Goal: Task Accomplishment & Management: Manage account settings

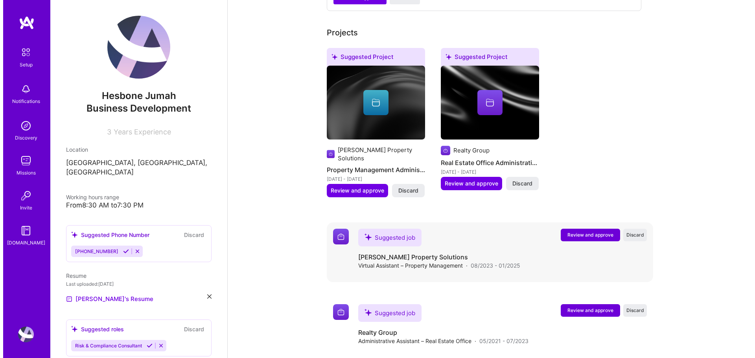
scroll to position [364, 0]
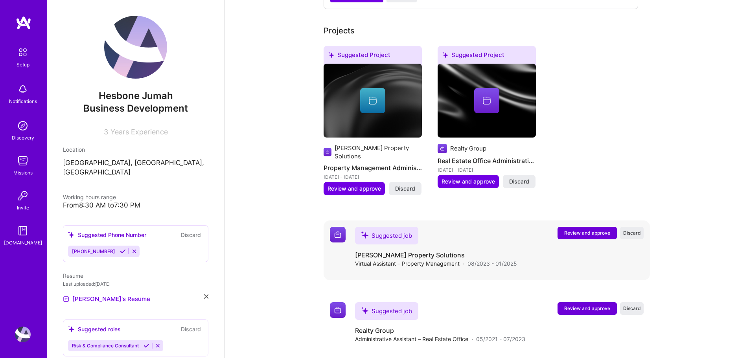
click at [579, 230] on span "Review and approve" at bounding box center [587, 233] width 46 height 7
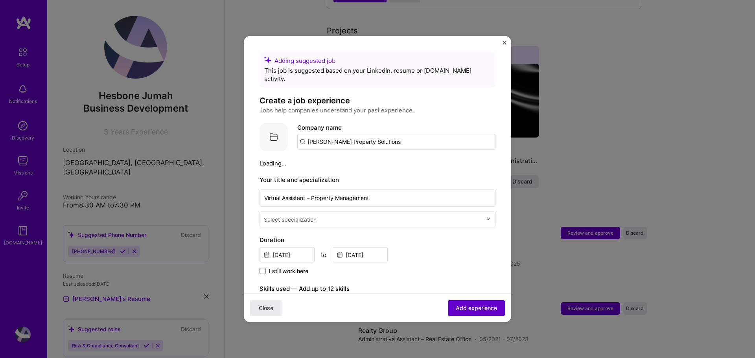
click at [458, 307] on span "Add experience" at bounding box center [476, 308] width 41 height 8
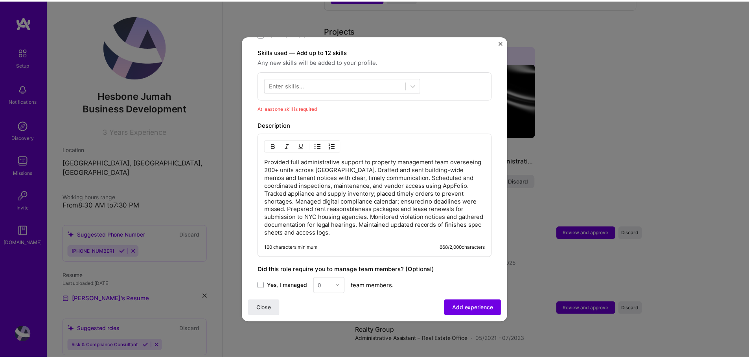
scroll to position [390, 0]
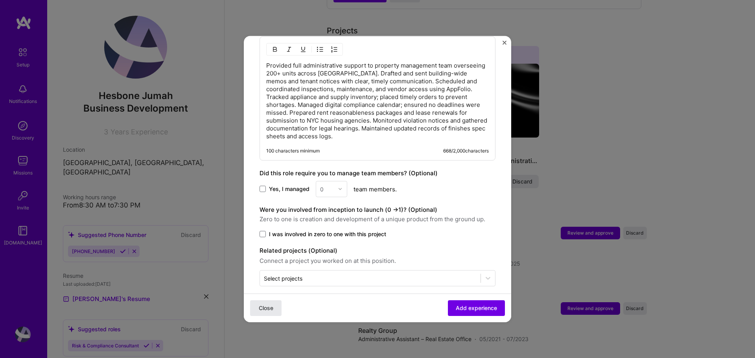
click at [268, 309] on span "Close" at bounding box center [266, 308] width 15 height 8
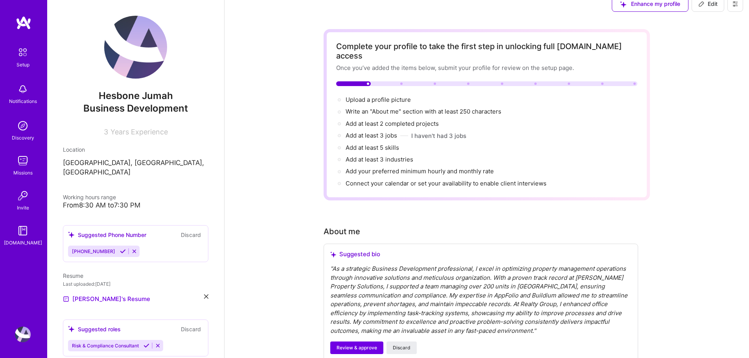
scroll to position [10, 0]
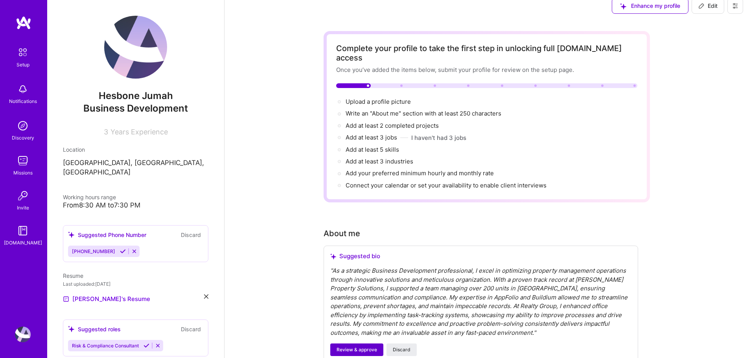
click at [349, 346] on span "Review & approve" at bounding box center [357, 349] width 40 height 7
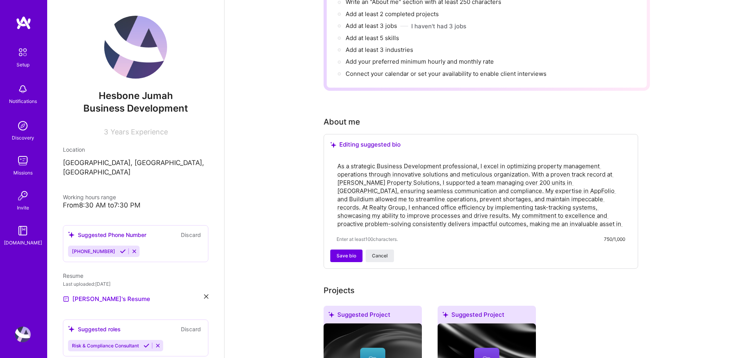
scroll to position [128, 0]
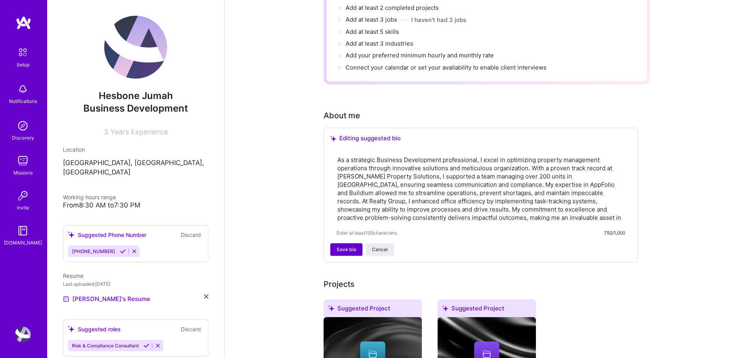
click at [337, 243] on button "Save bio" at bounding box center [346, 249] width 32 height 13
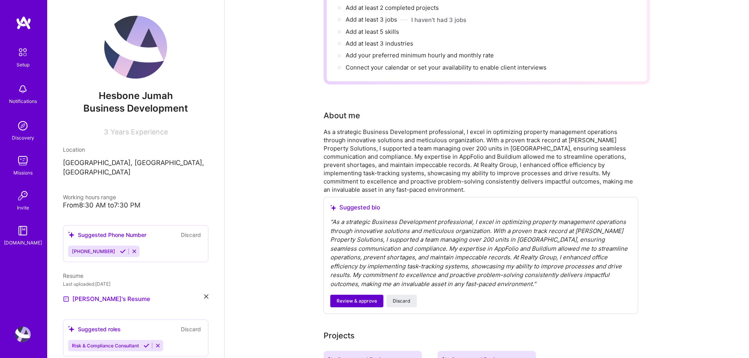
click at [347, 295] on button "Review & approve" at bounding box center [356, 301] width 53 height 13
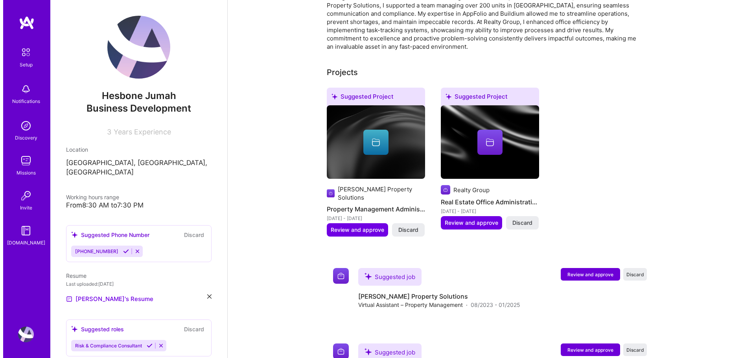
scroll to position [300, 0]
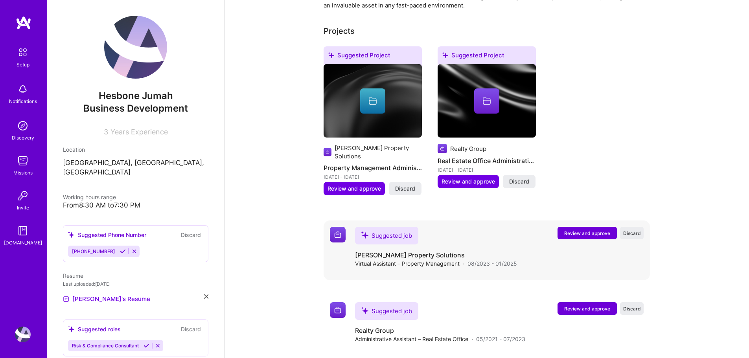
click at [605, 227] on button "Review and approve" at bounding box center [586, 233] width 59 height 13
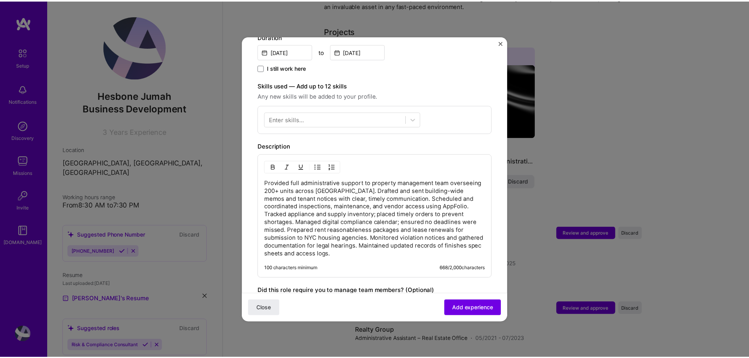
scroll to position [353, 0]
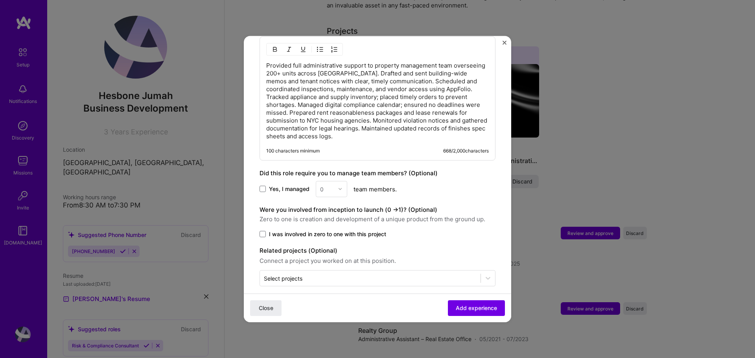
click at [506, 45] on button "Close" at bounding box center [504, 44] width 4 height 8
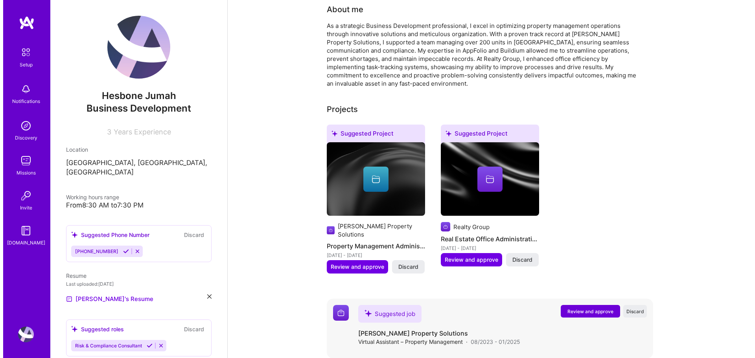
scroll to position [222, 0]
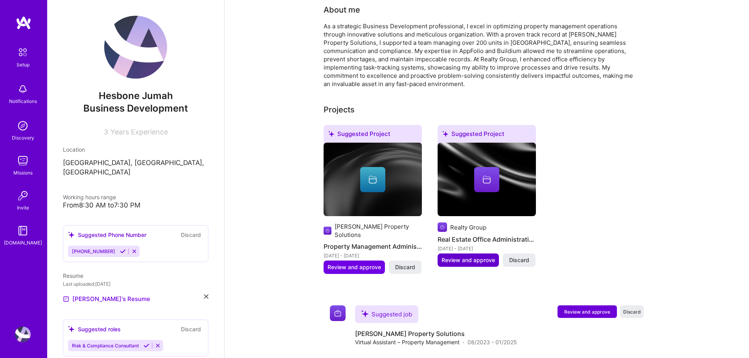
click at [456, 256] on span "Review and approve" at bounding box center [467, 260] width 53 height 8
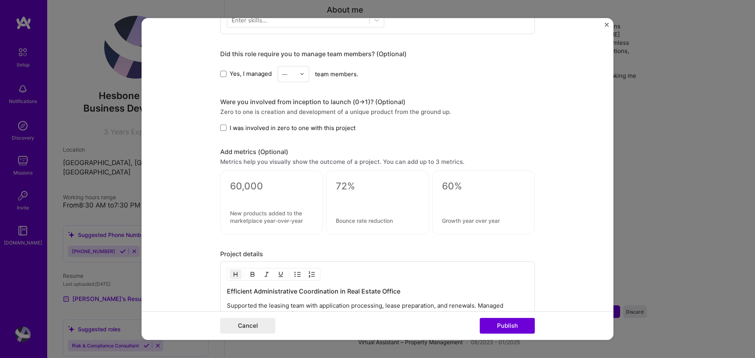
scroll to position [568, 0]
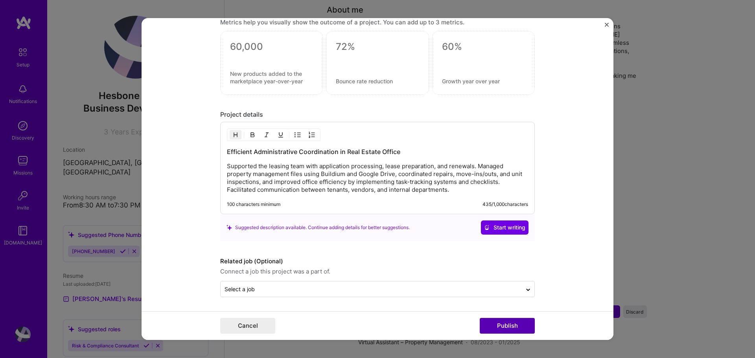
click at [517, 324] on button "Publish" at bounding box center [507, 326] width 55 height 16
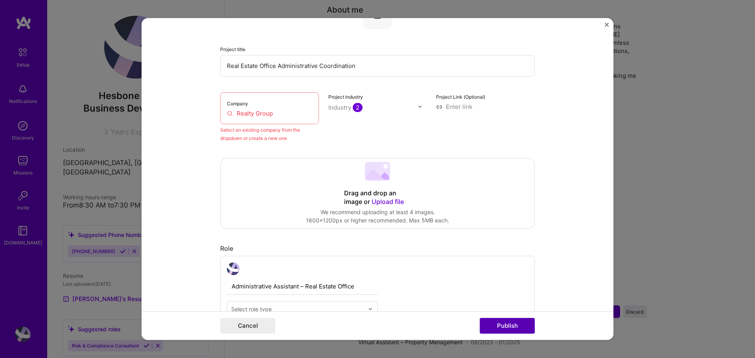
scroll to position [51, 0]
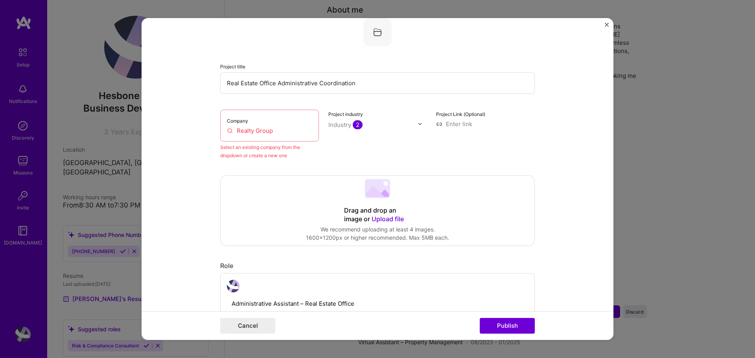
click at [227, 132] on input "Realty Group" at bounding box center [269, 131] width 85 height 8
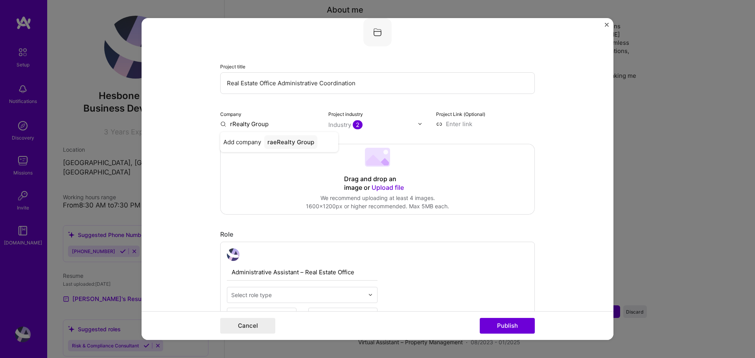
type input "Realty Group"
click at [284, 143] on div "Realty Group" at bounding box center [286, 142] width 44 height 14
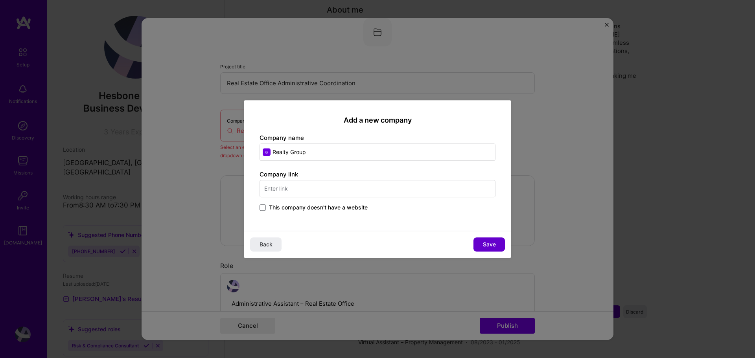
click at [492, 249] on button "Save" at bounding box center [488, 244] width 31 height 14
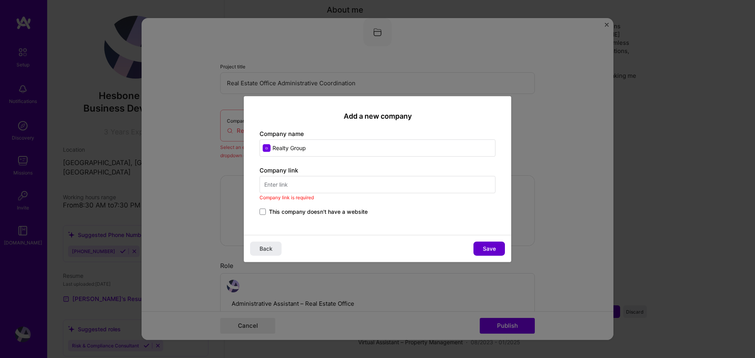
click at [492, 249] on span "Save" at bounding box center [489, 249] width 13 height 8
click at [491, 249] on span "Save" at bounding box center [489, 249] width 13 height 8
click at [346, 187] on input "text" at bounding box center [377, 184] width 236 height 17
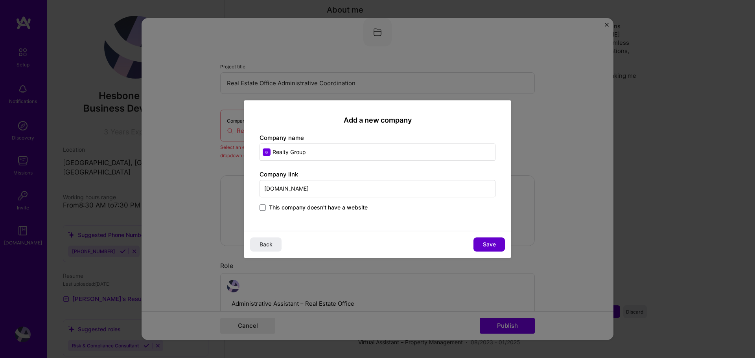
type input "[DOMAIN_NAME]"
click at [488, 243] on span "Save" at bounding box center [489, 245] width 13 height 8
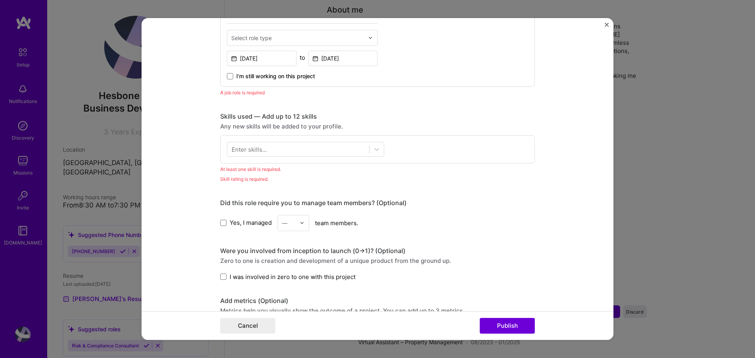
scroll to position [287, 0]
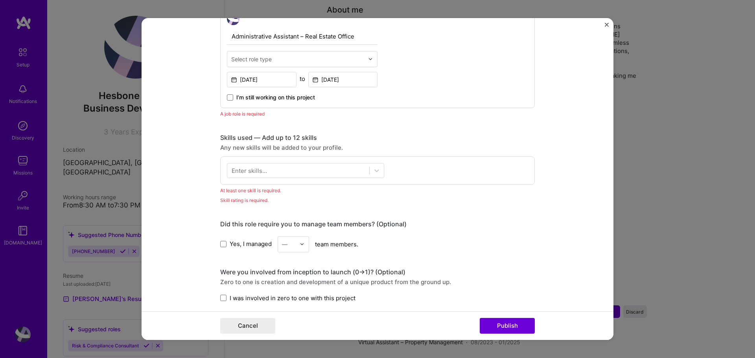
click at [254, 167] on div "Enter skills..." at bounding box center [249, 170] width 35 height 8
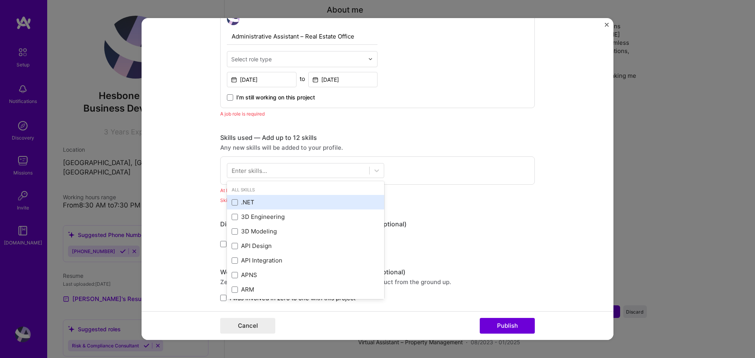
click at [247, 200] on div ".NET" at bounding box center [306, 202] width 148 height 8
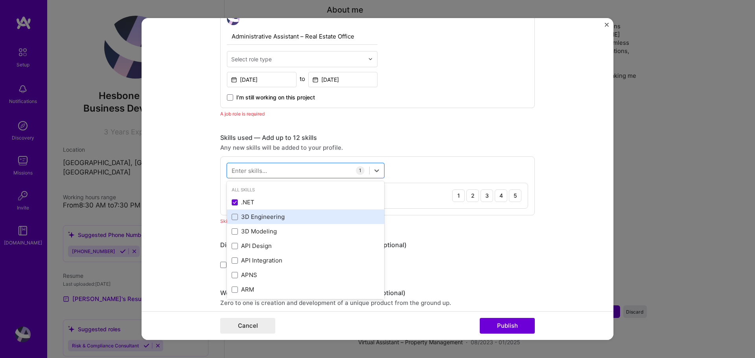
click at [243, 214] on div "3D Engineering" at bounding box center [306, 217] width 148 height 8
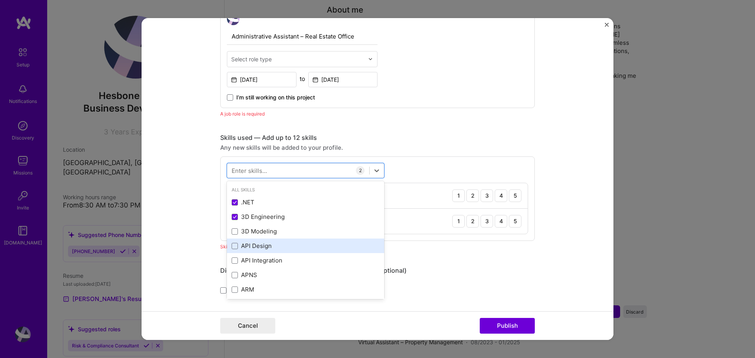
click at [260, 240] on div "API Design" at bounding box center [305, 246] width 157 height 15
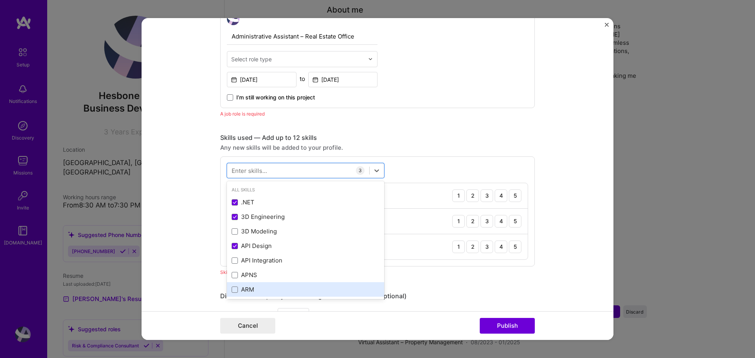
click at [278, 284] on div "ARM" at bounding box center [305, 289] width 157 height 15
click at [455, 317] on div "Cancel Publish" at bounding box center [378, 325] width 472 height 29
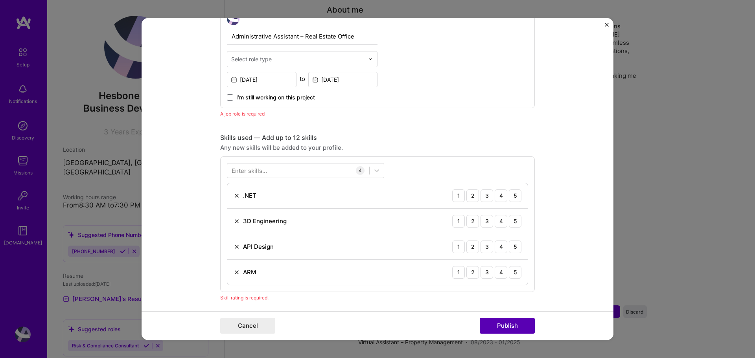
click at [506, 325] on button "Publish" at bounding box center [507, 326] width 55 height 16
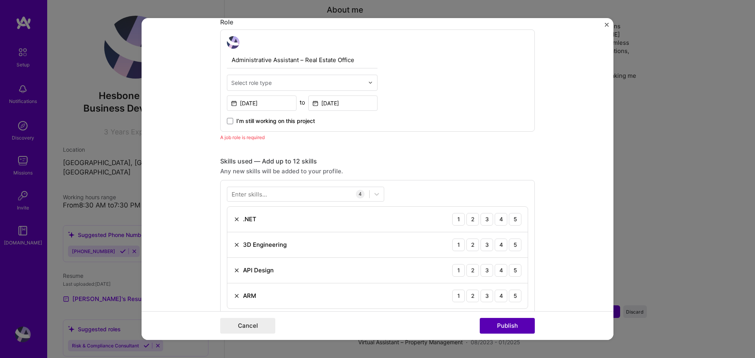
click at [506, 325] on button "Publish" at bounding box center [507, 326] width 55 height 16
click at [230, 120] on span at bounding box center [230, 121] width 6 height 6
click at [0, 0] on input "I’m still working on this project" at bounding box center [0, 0] width 0 height 0
click at [229, 121] on span at bounding box center [230, 121] width 6 height 6
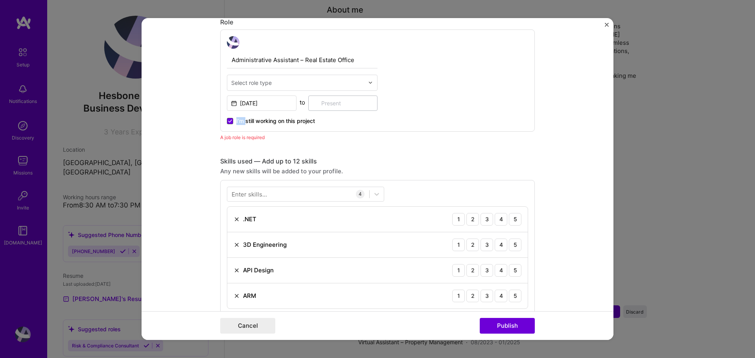
click at [0, 0] on input "I’m still working on this project" at bounding box center [0, 0] width 0 height 0
click at [229, 121] on span at bounding box center [230, 121] width 6 height 6
click at [0, 0] on input "I’m still working on this project" at bounding box center [0, 0] width 0 height 0
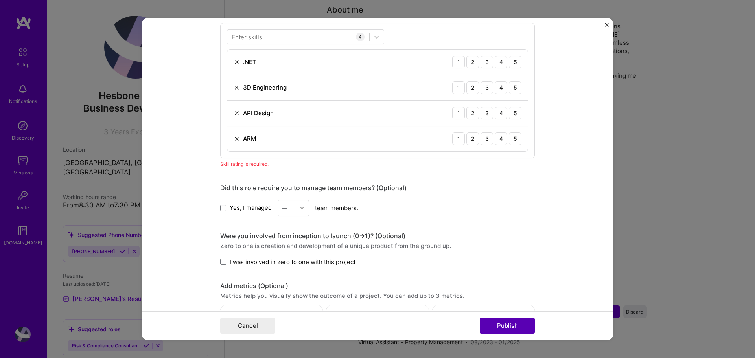
click at [497, 324] on button "Publish" at bounding box center [507, 326] width 55 height 16
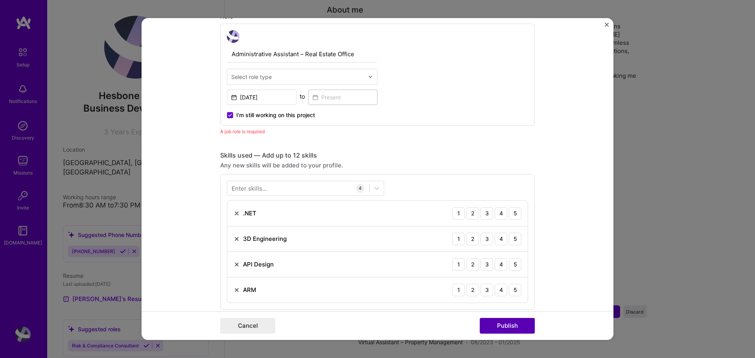
scroll to position [264, 0]
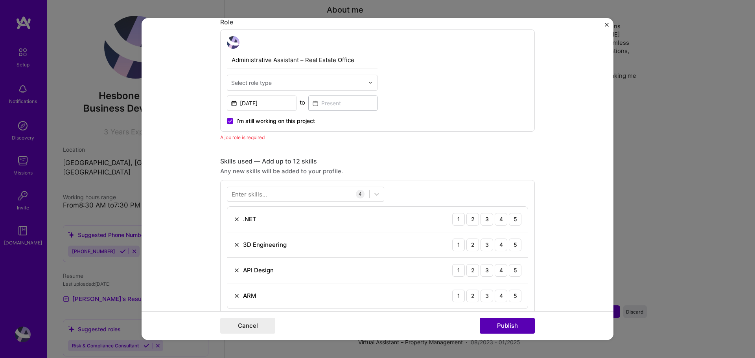
click at [489, 322] on button "Publish" at bounding box center [507, 326] width 55 height 16
click at [489, 323] on button "Publish" at bounding box center [507, 326] width 55 height 16
click at [489, 324] on button "Publish" at bounding box center [507, 326] width 55 height 16
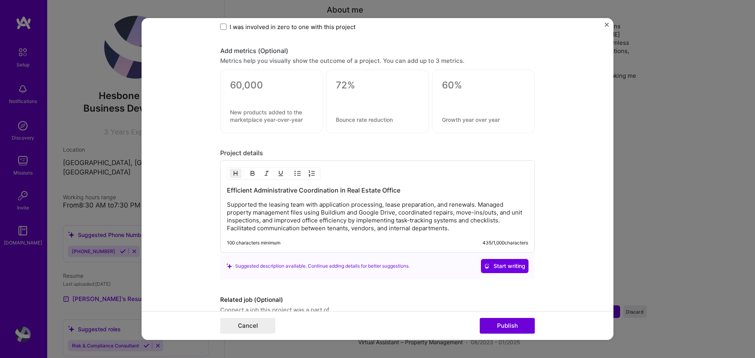
scroll to position [695, 0]
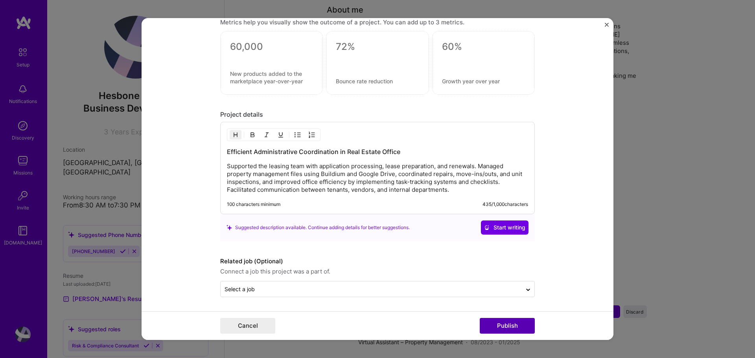
click at [508, 328] on button "Publish" at bounding box center [507, 326] width 55 height 16
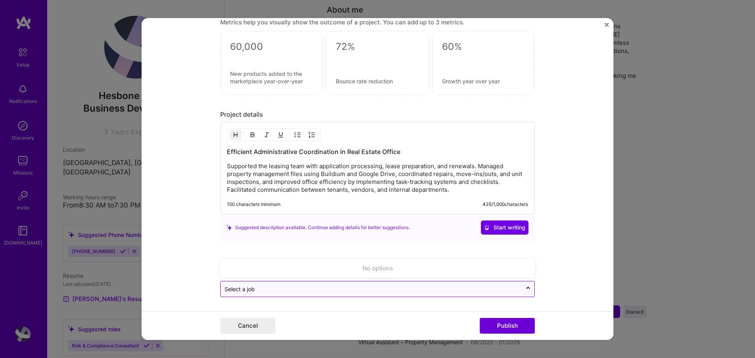
click at [296, 285] on div at bounding box center [370, 289] width 293 height 10
click at [290, 263] on label "Related job (Optional)" at bounding box center [377, 261] width 314 height 9
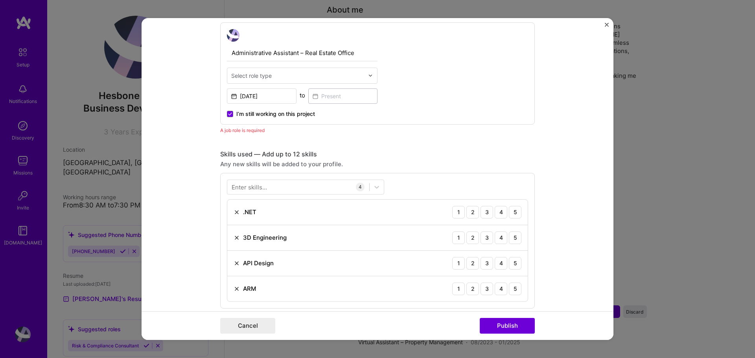
scroll to position [262, 0]
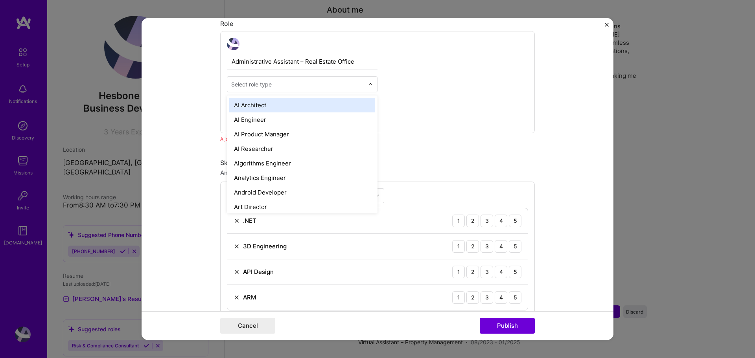
click at [329, 87] on input "text" at bounding box center [297, 84] width 133 height 8
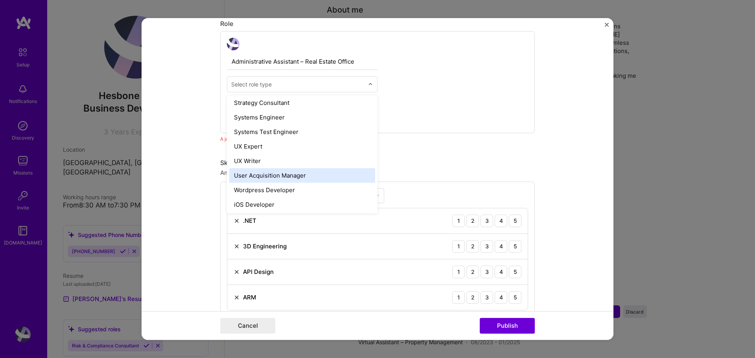
scroll to position [905, 0]
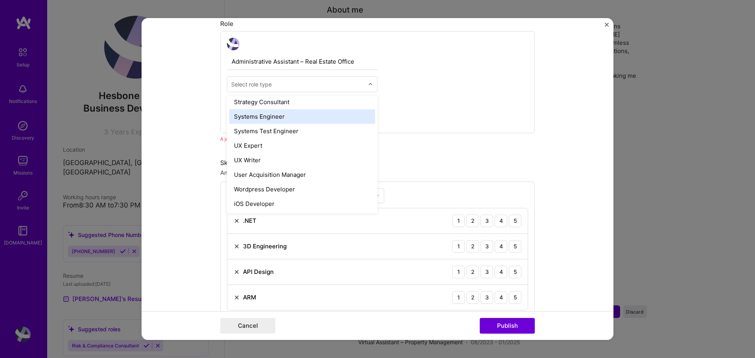
click at [282, 116] on div "Systems Engineer" at bounding box center [302, 116] width 146 height 15
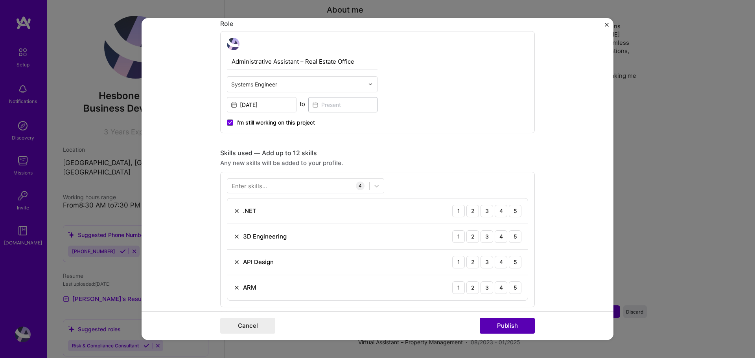
click at [499, 324] on button "Publish" at bounding box center [507, 326] width 55 height 16
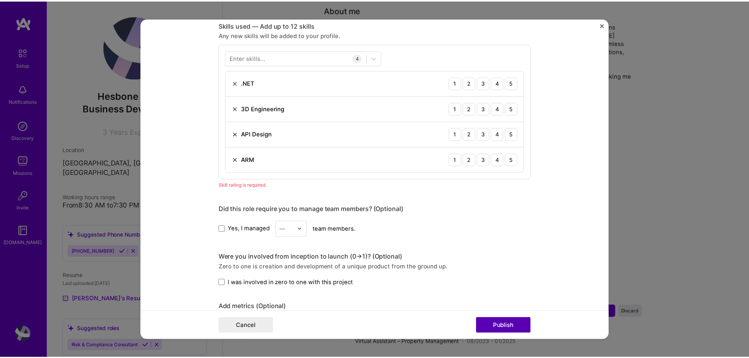
scroll to position [393, 0]
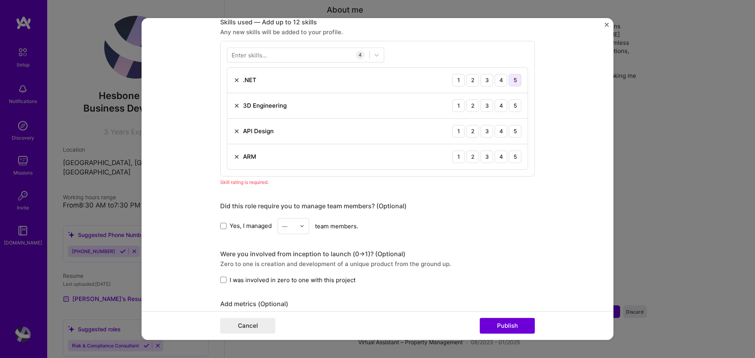
click at [515, 77] on div "5" at bounding box center [515, 80] width 13 height 13
click at [515, 99] on div "5" at bounding box center [515, 105] width 13 height 13
click at [517, 129] on div "5" at bounding box center [515, 131] width 13 height 13
click at [513, 151] on div "5" at bounding box center [515, 157] width 13 height 13
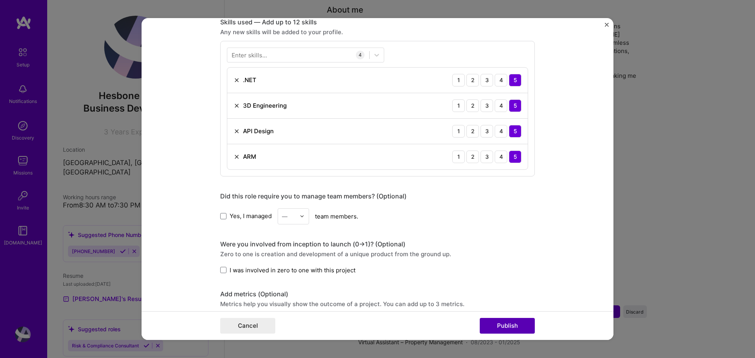
click at [501, 322] on button "Publish" at bounding box center [507, 326] width 55 height 16
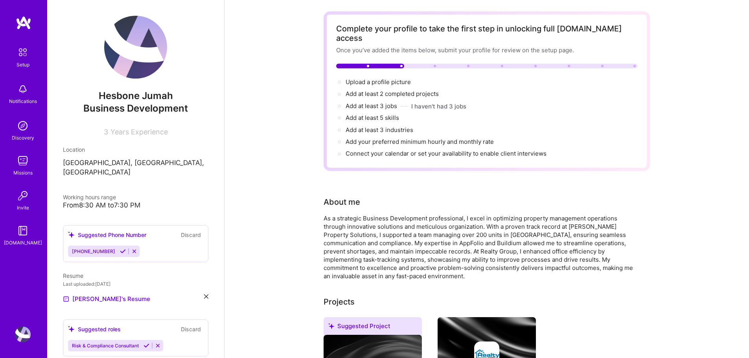
scroll to position [0, 0]
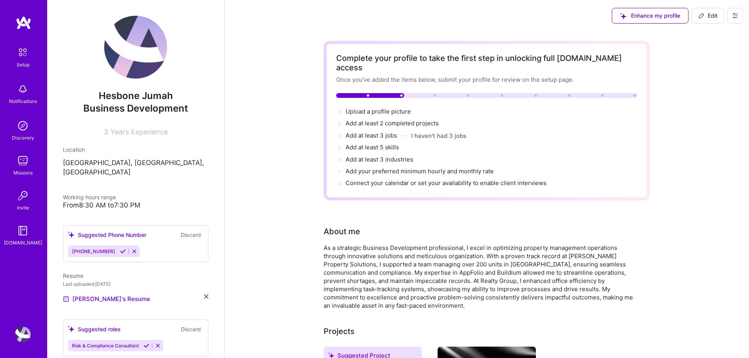
click at [429, 93] on div at bounding box center [486, 95] width 301 height 5
click at [429, 83] on div "Complete your profile to take the first step in unlocking full [DOMAIN_NAME] ac…" at bounding box center [486, 120] width 301 height 134
click at [412, 107] on div "Upload a profile picture →" at bounding box center [486, 111] width 301 height 9
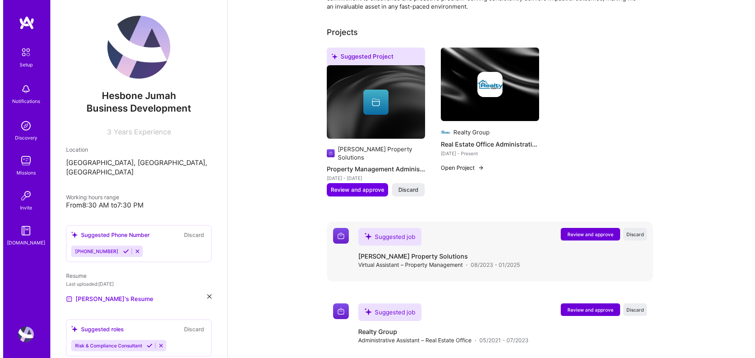
scroll to position [300, 0]
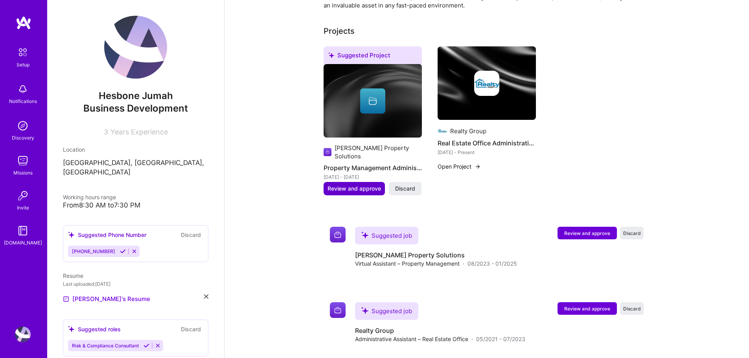
click at [363, 185] on span "Review and approve" at bounding box center [353, 189] width 53 height 8
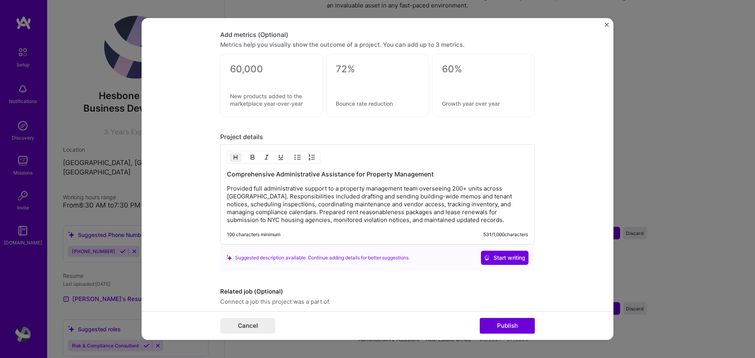
scroll to position [576, 0]
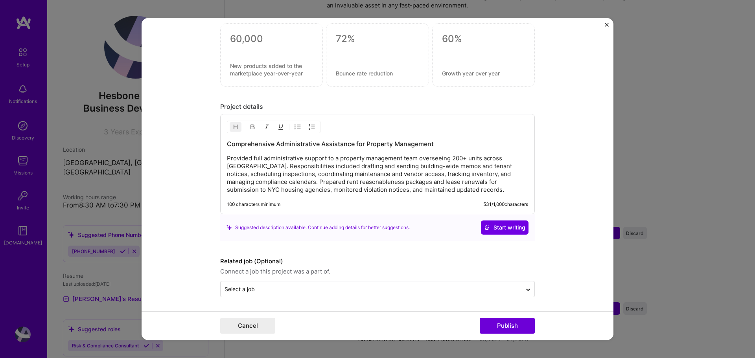
click at [508, 313] on div "Cancel Publish" at bounding box center [378, 325] width 472 height 29
click at [508, 324] on button "Publish" at bounding box center [507, 326] width 55 height 16
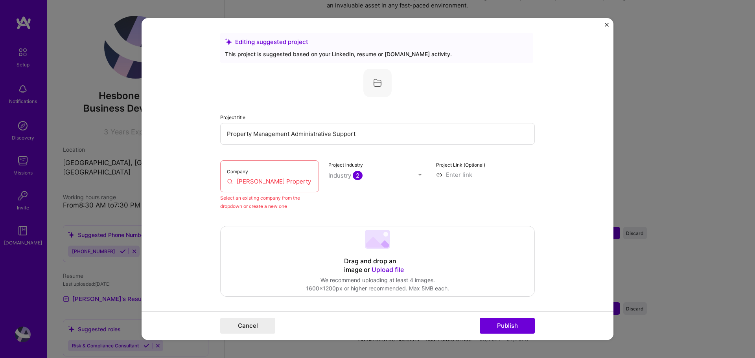
scroll to position [0, 0]
click at [291, 182] on input "[PERSON_NAME] Property Solutions" at bounding box center [269, 182] width 85 height 8
drag, startPoint x: 302, startPoint y: 183, endPoint x: 175, endPoint y: 162, distance: 128.7
click at [175, 162] on form "Editing suggested project This project is suggested based on your LinkedIn, res…" at bounding box center [378, 179] width 472 height 322
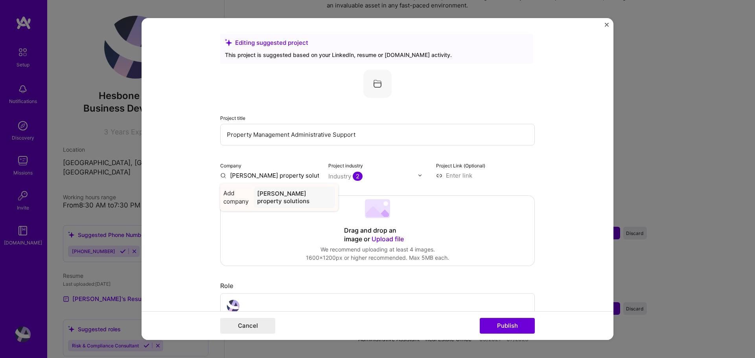
type input "[PERSON_NAME] property solutions"
click at [297, 202] on div "[PERSON_NAME] property solutions" at bounding box center [294, 197] width 81 height 21
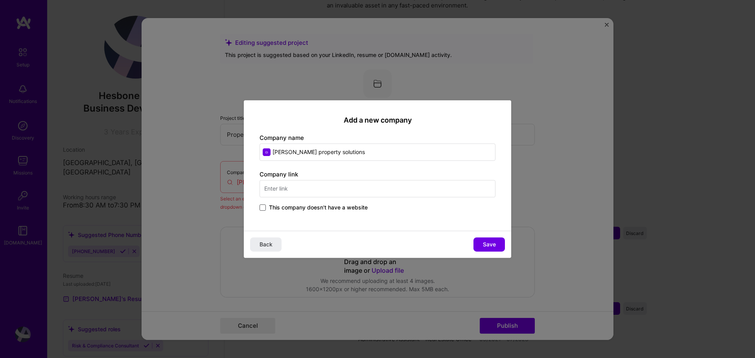
click at [260, 208] on span at bounding box center [262, 207] width 6 height 6
click at [0, 0] on input "This company doesn't have a website" at bounding box center [0, 0] width 0 height 0
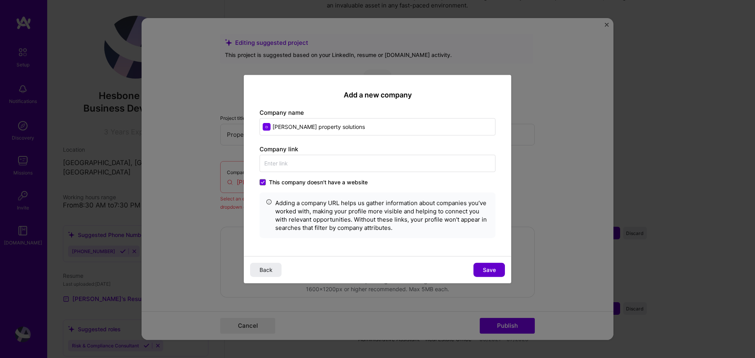
click at [492, 270] on span "Save" at bounding box center [489, 270] width 13 height 8
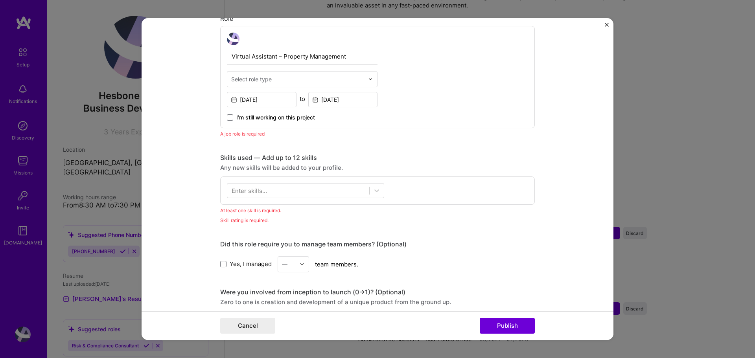
scroll to position [275, 0]
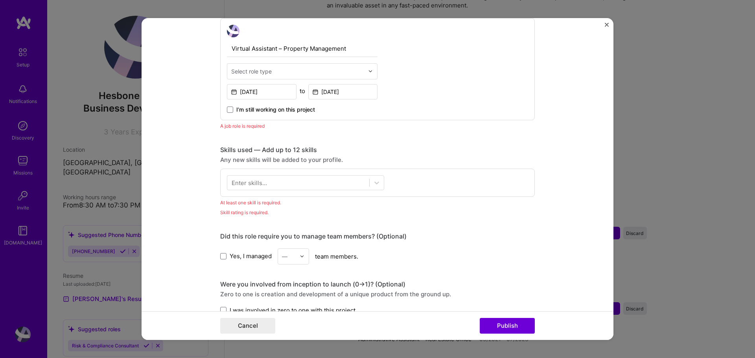
click at [248, 185] on div "Enter skills..." at bounding box center [249, 182] width 35 height 8
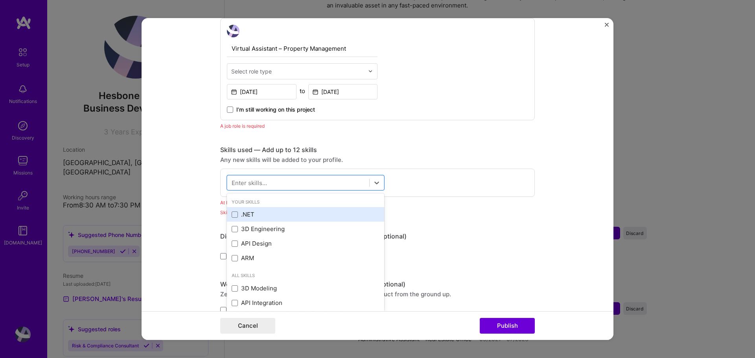
click at [244, 212] on div ".NET" at bounding box center [306, 214] width 148 height 8
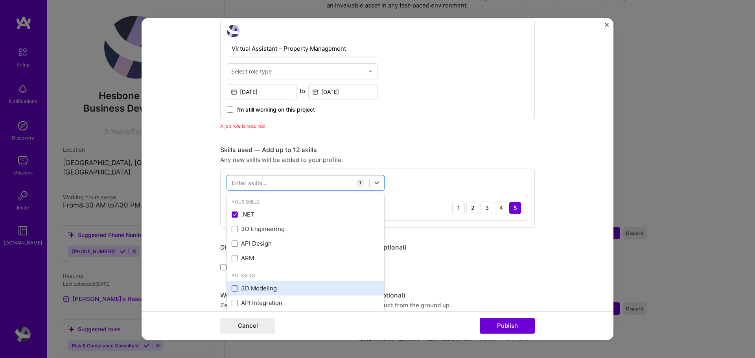
click at [267, 292] on div "3D Modeling" at bounding box center [306, 288] width 148 height 8
click at [267, 286] on div "Ansible" at bounding box center [306, 288] width 148 height 8
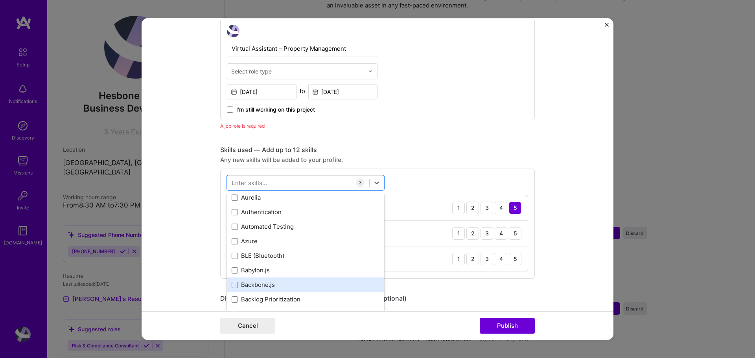
click at [267, 285] on div "Backbone.js" at bounding box center [306, 285] width 148 height 8
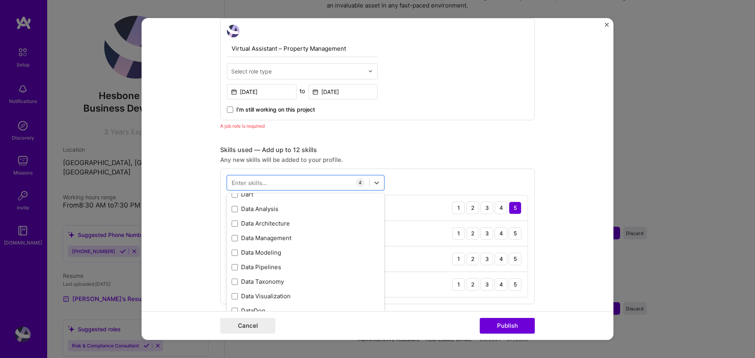
scroll to position [1258, 0]
click at [267, 285] on div "Data Taxonomy" at bounding box center [306, 281] width 148 height 8
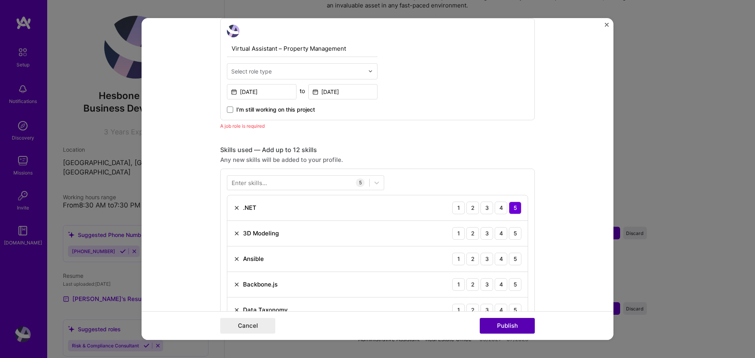
click at [514, 328] on button "Publish" at bounding box center [507, 326] width 55 height 16
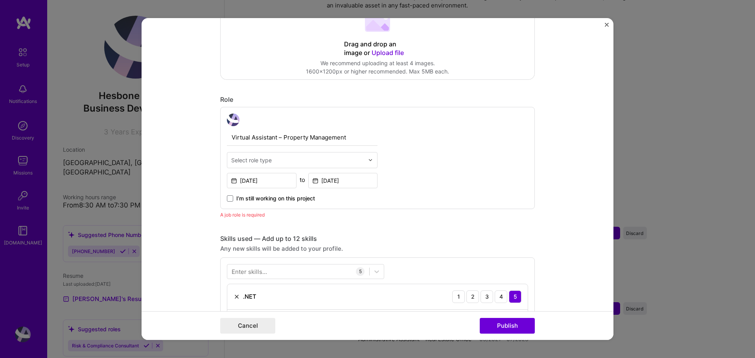
scroll to position [185, 0]
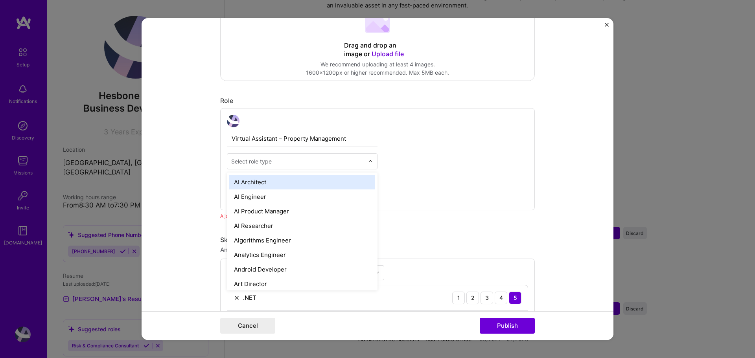
click at [327, 164] on input "text" at bounding box center [297, 161] width 133 height 8
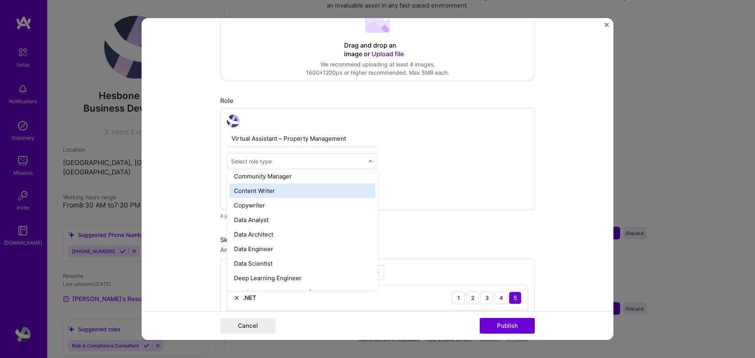
scroll to position [354, 0]
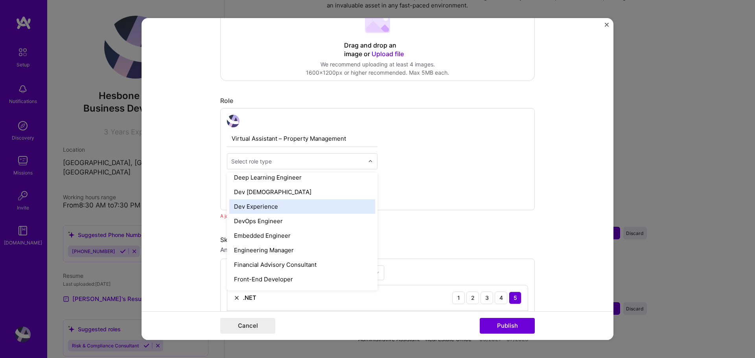
click at [263, 203] on div "Dev Experience" at bounding box center [302, 206] width 146 height 15
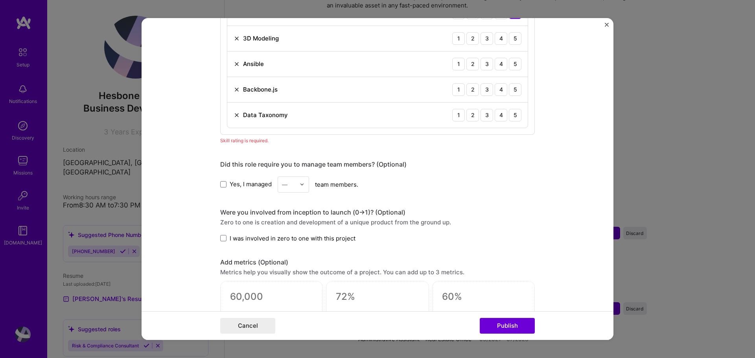
scroll to position [342, 0]
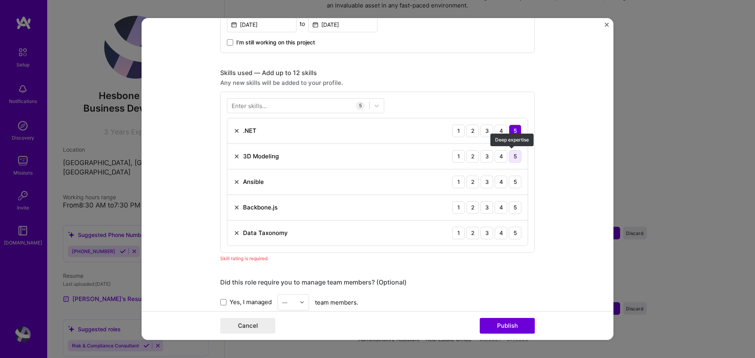
click at [511, 160] on div "5" at bounding box center [515, 156] width 13 height 13
click at [515, 182] on div "5" at bounding box center [515, 182] width 13 height 13
click at [514, 209] on div "5" at bounding box center [515, 207] width 13 height 13
click at [511, 232] on div "5" at bounding box center [515, 233] width 13 height 13
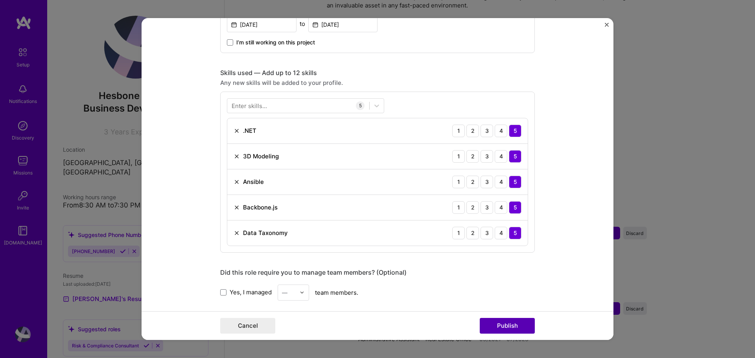
click at [523, 327] on button "Publish" at bounding box center [507, 326] width 55 height 16
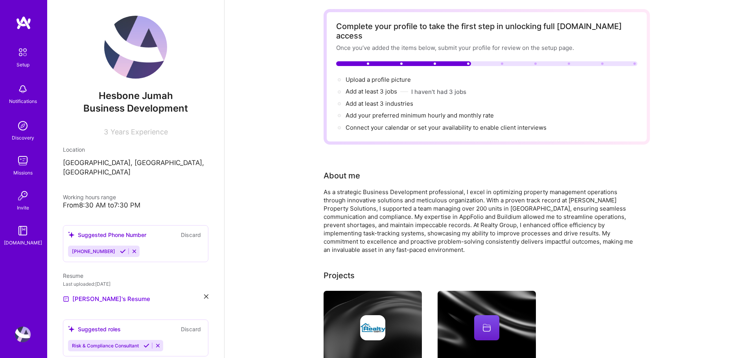
scroll to position [0, 0]
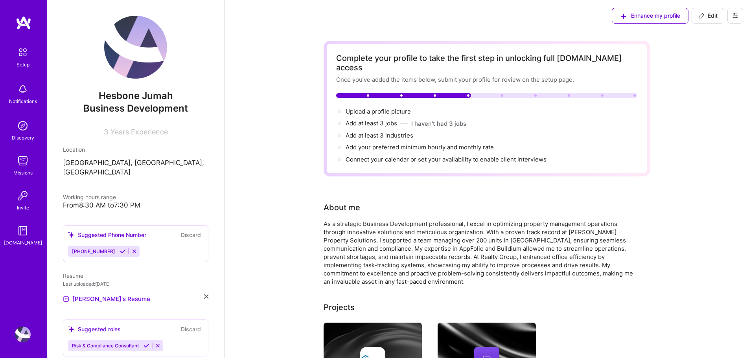
click at [486, 83] on div "Complete your profile to take the first step in unlocking full [DOMAIN_NAME] ac…" at bounding box center [486, 108] width 301 height 110
click at [641, 15] on span "Enhance my profile" at bounding box center [650, 16] width 60 height 8
